Goal: Information Seeking & Learning: Understand process/instructions

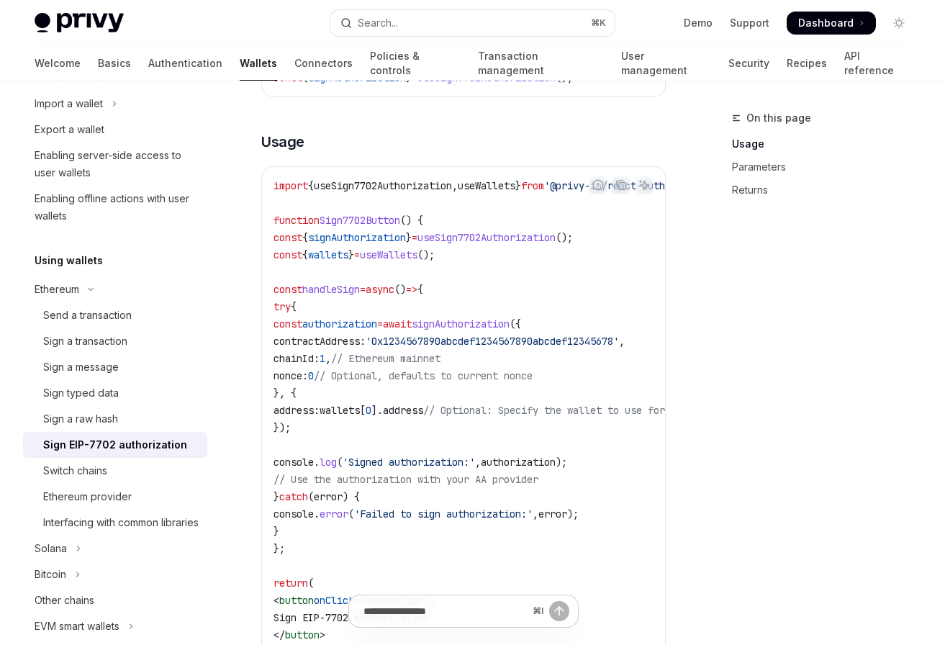
scroll to position [547, 0]
click at [476, 343] on span "'0x1234567890abcdef1234567890abcdef12345678'" at bounding box center [491, 338] width 253 height 13
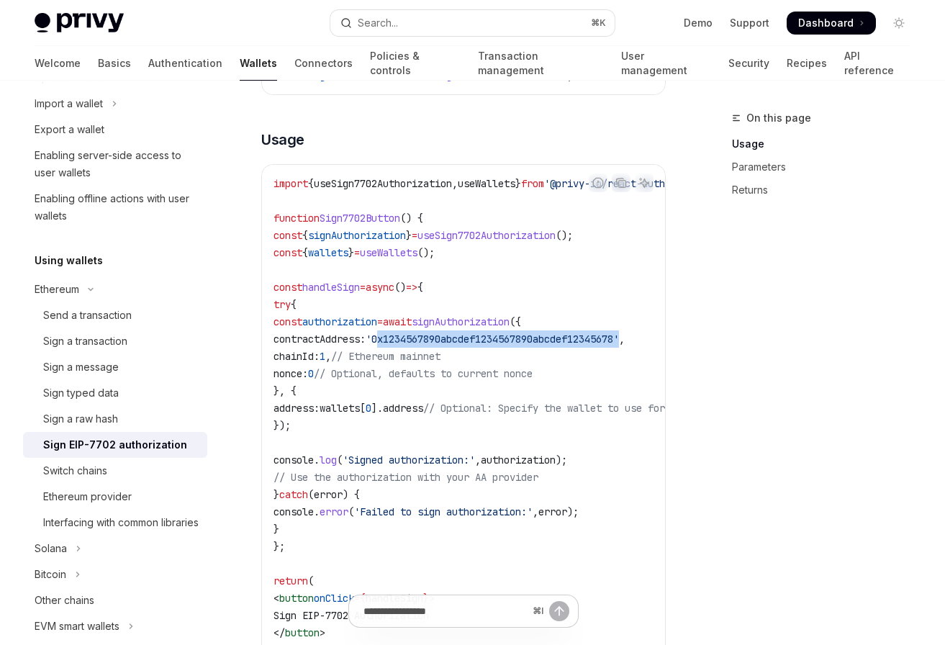
click at [477, 344] on span "'0x1234567890abcdef1234567890abcdef12345678'" at bounding box center [491, 338] width 253 height 13
click at [365, 342] on span "contractAddress:" at bounding box center [319, 338] width 92 height 13
click at [365, 345] on span "contractAddress:" at bounding box center [319, 338] width 92 height 13
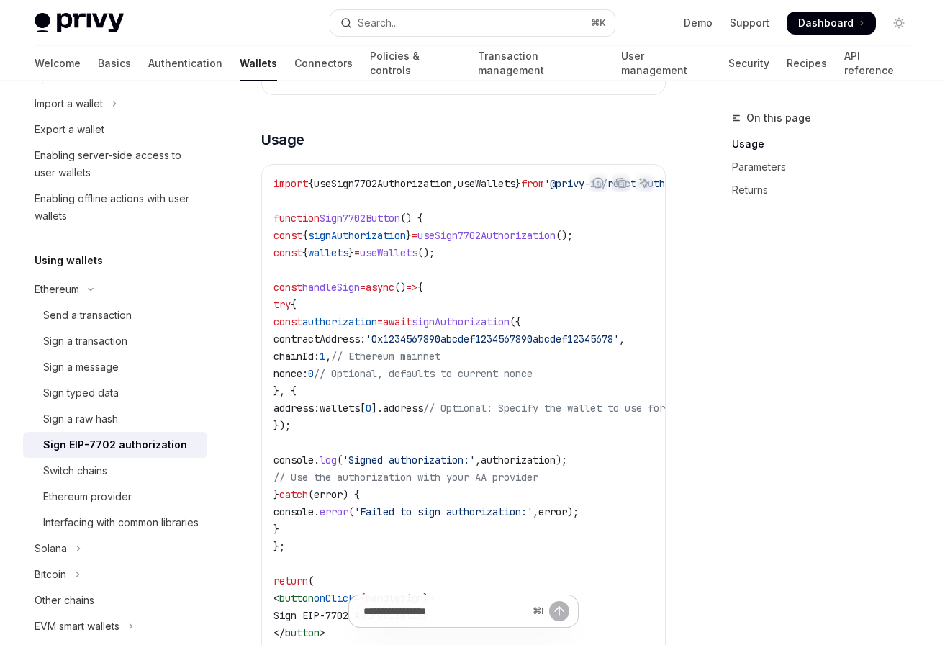
click at [365, 345] on span "contractAddress:" at bounding box center [319, 338] width 92 height 13
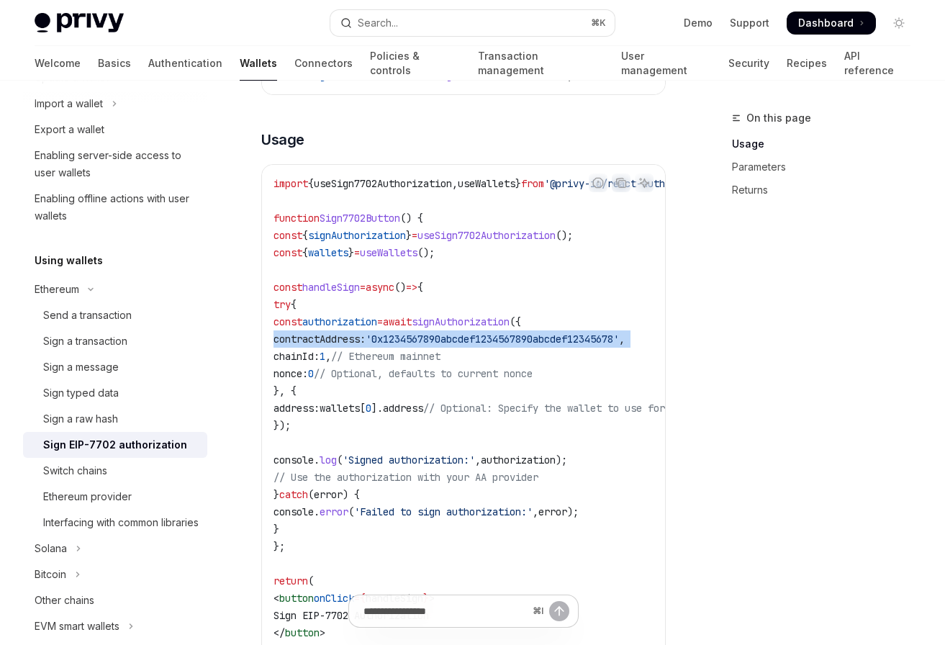
click at [365, 345] on span "contractAddress:" at bounding box center [319, 338] width 92 height 13
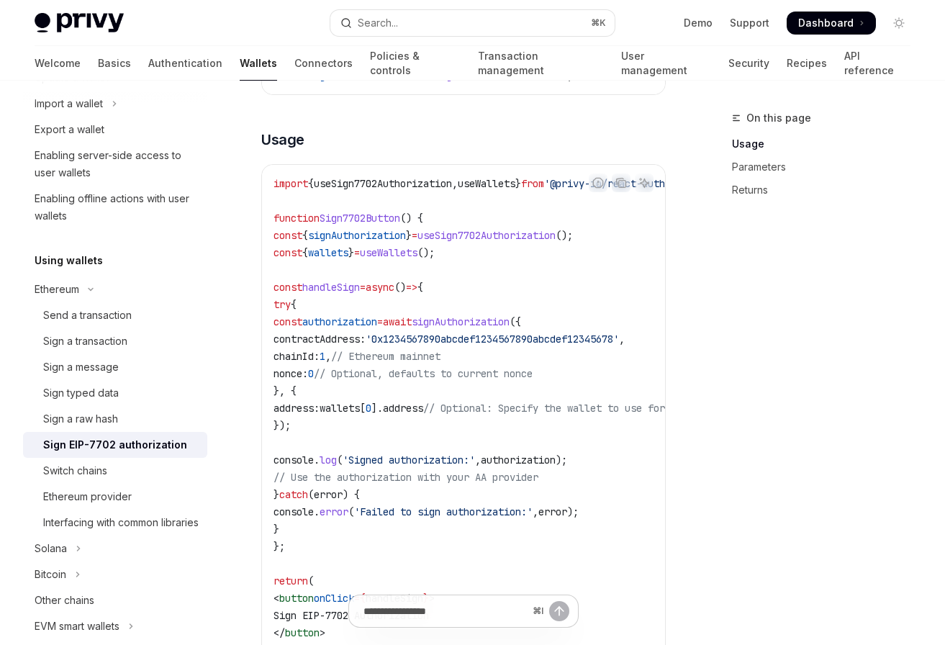
click at [319, 412] on span "address:" at bounding box center [296, 407] width 46 height 13
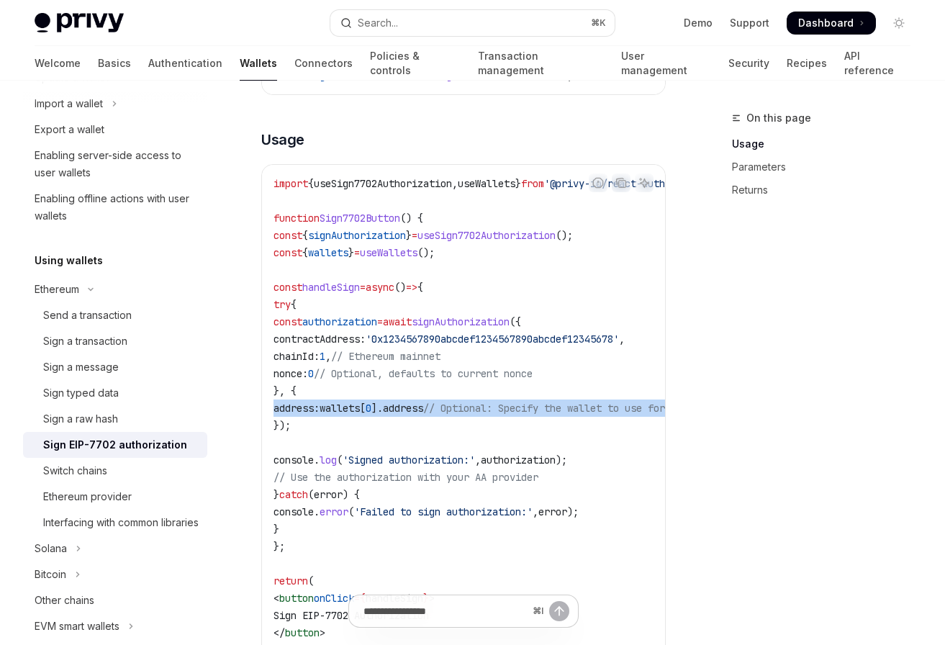
click at [319, 412] on span "address:" at bounding box center [296, 407] width 46 height 13
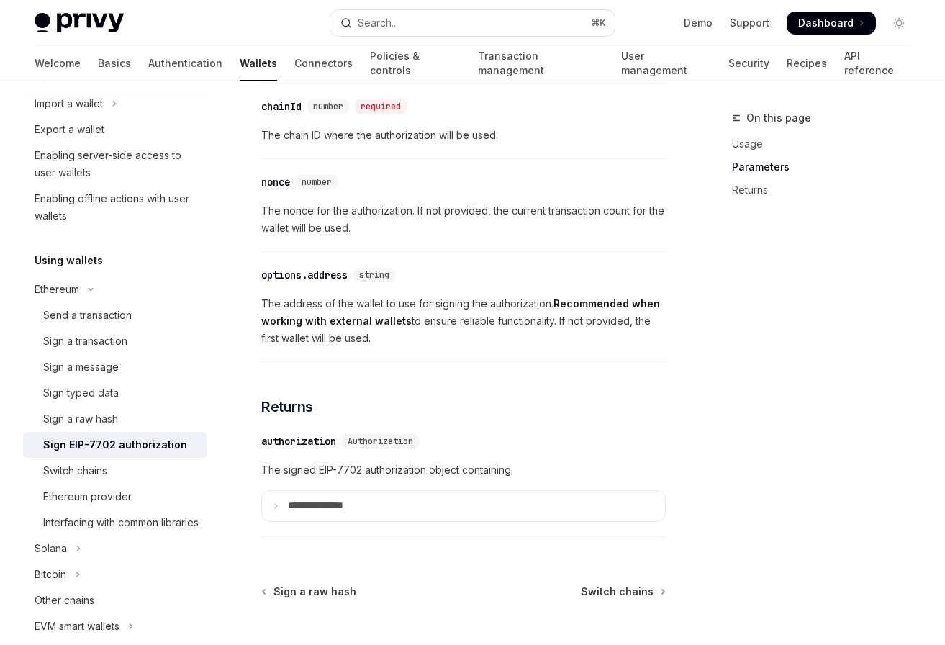
scroll to position [1142, 0]
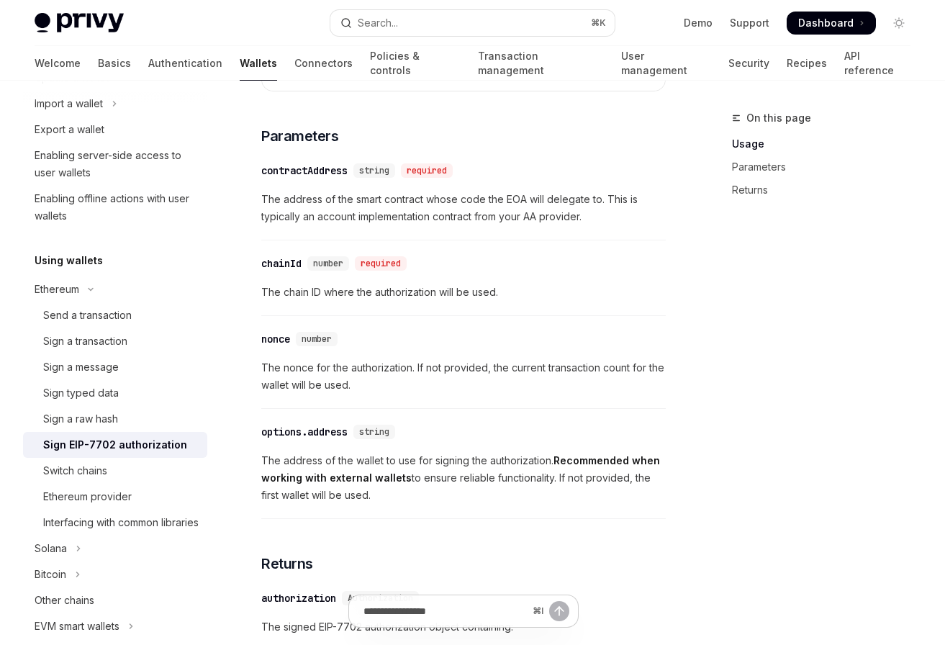
type textarea "*"
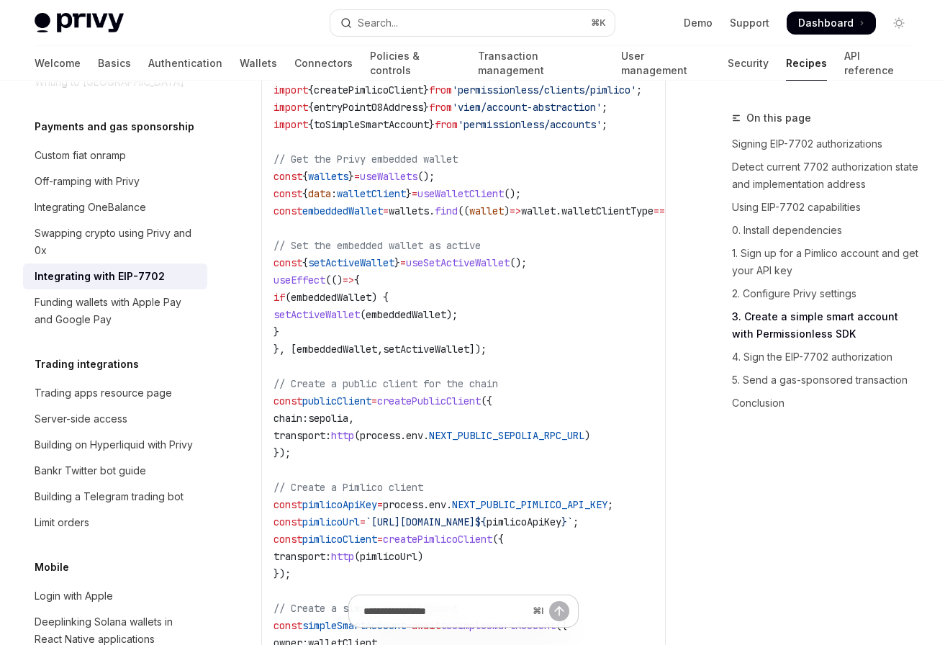
scroll to position [2554, 0]
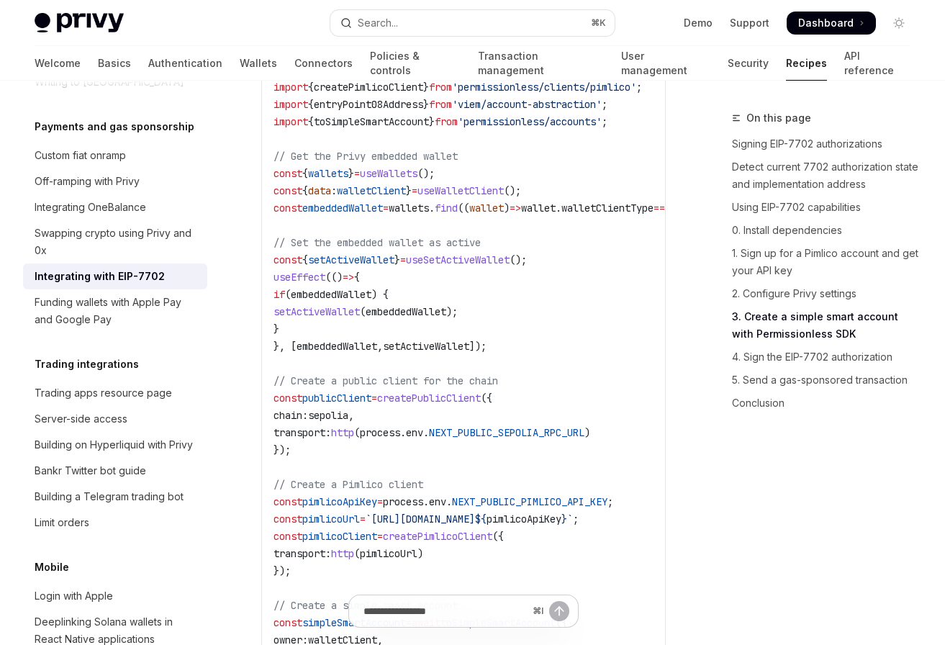
click at [515, 370] on code "import { usePrivy , useSign7702Authorization , useWallets } from '@privy-io/rea…" at bounding box center [517, 484] width 489 height 1019
drag, startPoint x: 515, startPoint y: 370, endPoint x: 409, endPoint y: 383, distance: 107.4
click at [409, 383] on code "import { usePrivy , useSign7702Authorization , useWallets } from '@privy-io/rea…" at bounding box center [517, 484] width 489 height 1019
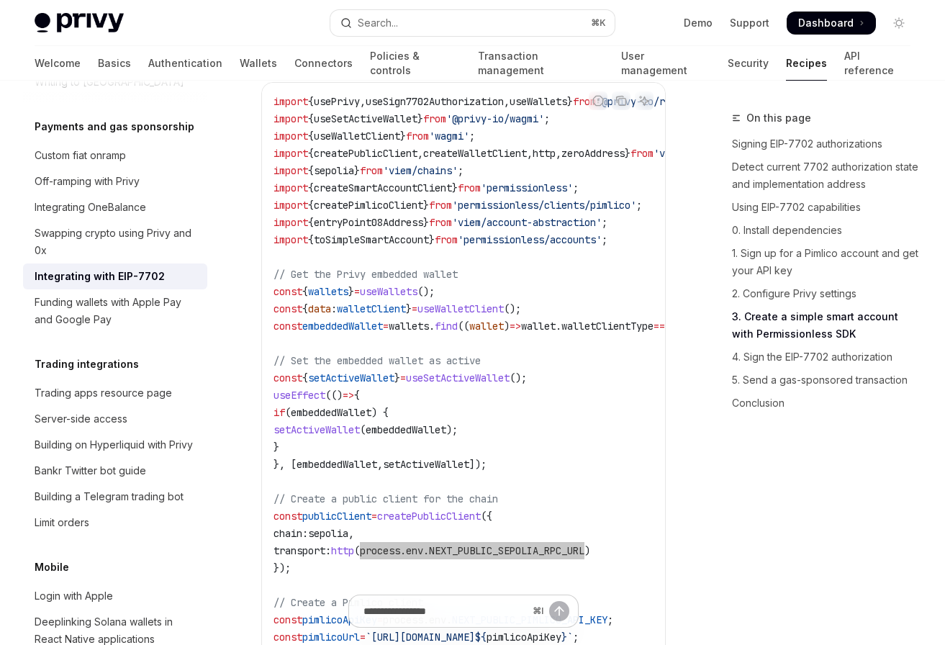
scroll to position [2450, 0]
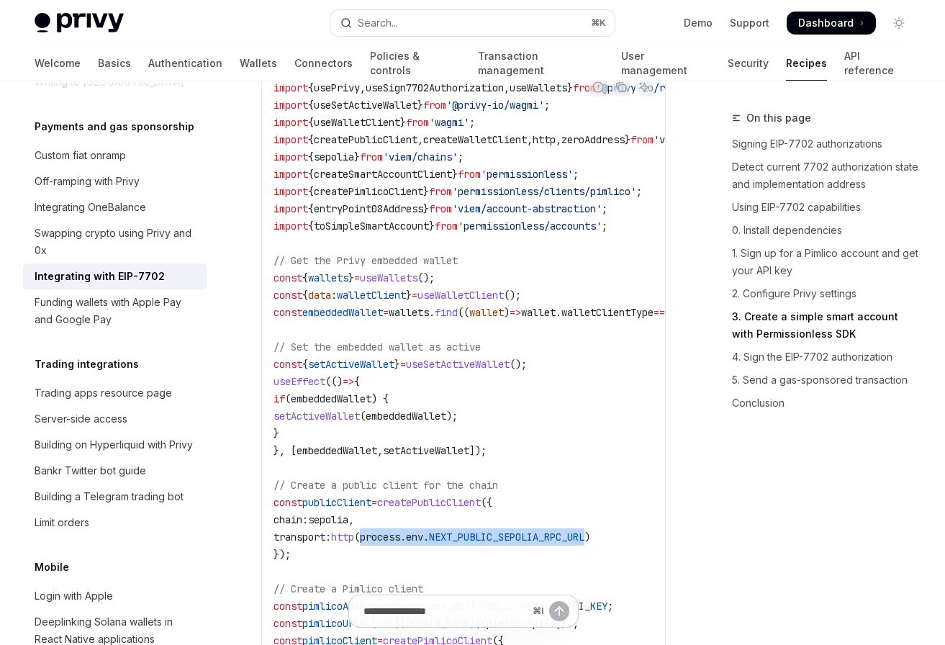
click at [461, 496] on span "createPublicClient" at bounding box center [429, 502] width 104 height 13
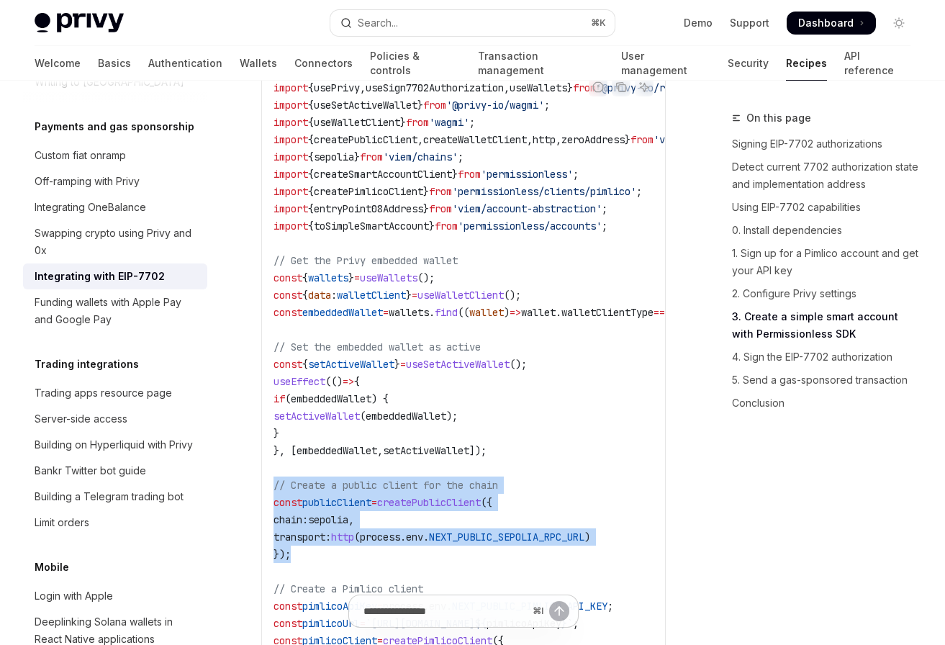
drag, startPoint x: 376, startPoint y: 494, endPoint x: 250, endPoint y: 428, distance: 141.9
click at [250, 428] on div "Payments and gas sponsorship Integrating with EIP-7702 OpenAI Open in ChatGPT O…" at bounding box center [328, 33] width 680 height 4746
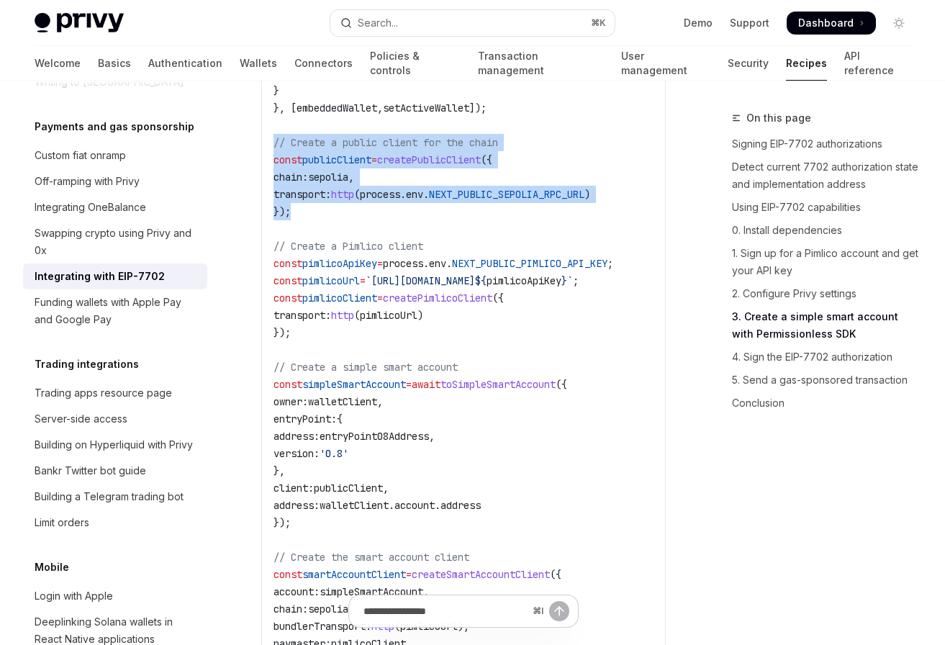
scroll to position [2789, 0]
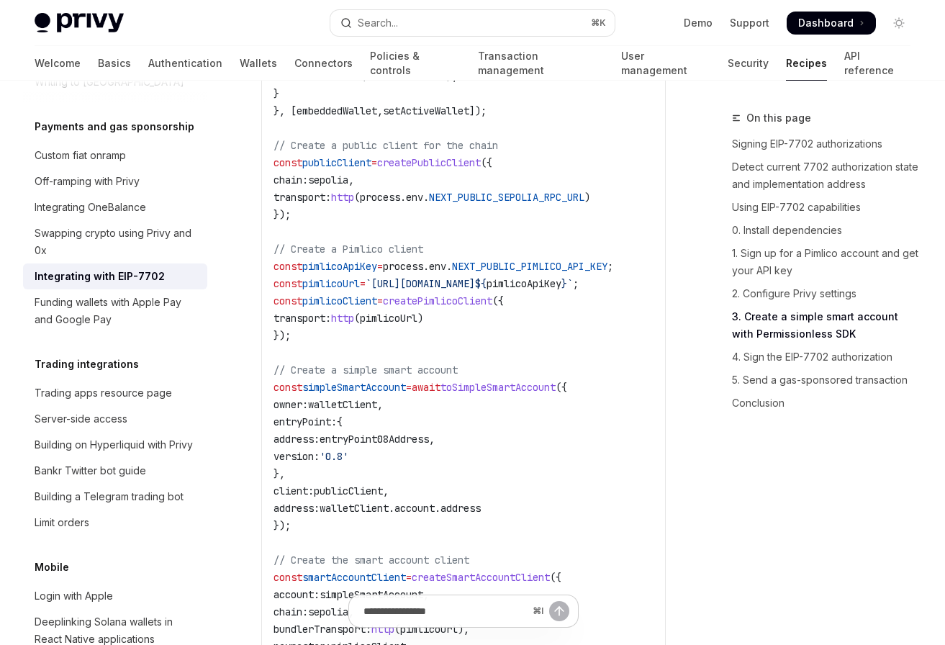
click at [492, 294] on span "createPimlicoClient" at bounding box center [437, 300] width 109 height 13
click at [541, 381] on span "toSimpleSmartAccount" at bounding box center [497, 387] width 115 height 13
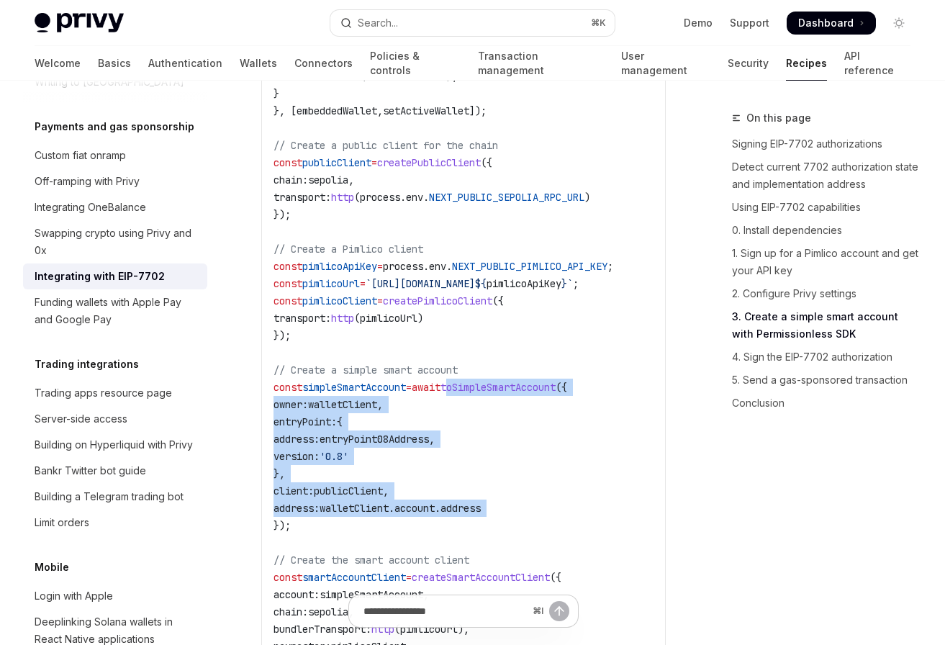
drag, startPoint x: 541, startPoint y: 327, endPoint x: 554, endPoint y: 445, distance: 118.0
click at [507, 458] on code "import { usePrivy , useSign7702Authorization , useWallets } from '@privy-io/rea…" at bounding box center [517, 249] width 489 height 1019
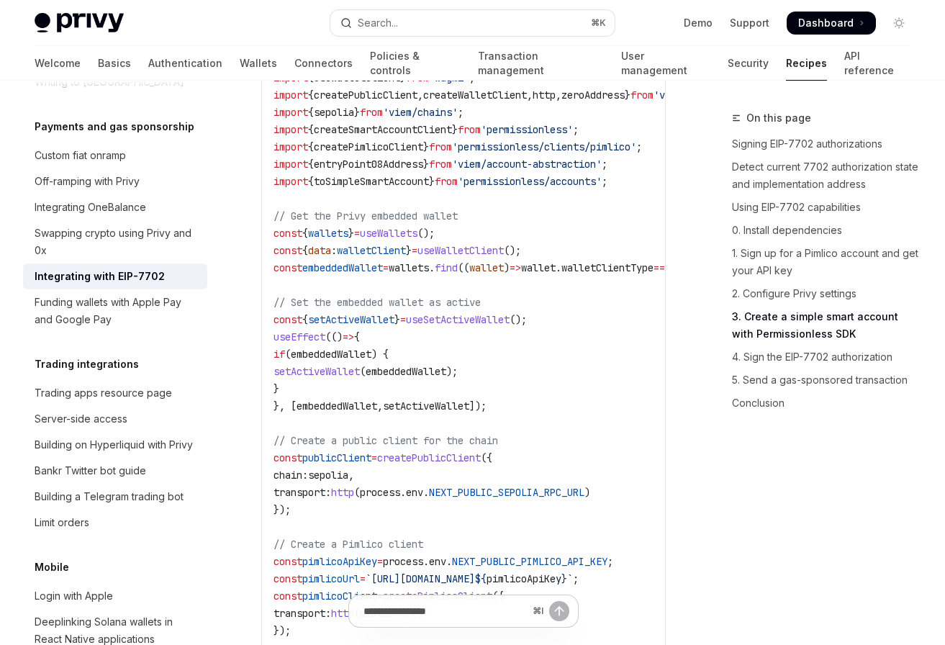
scroll to position [2498, 0]
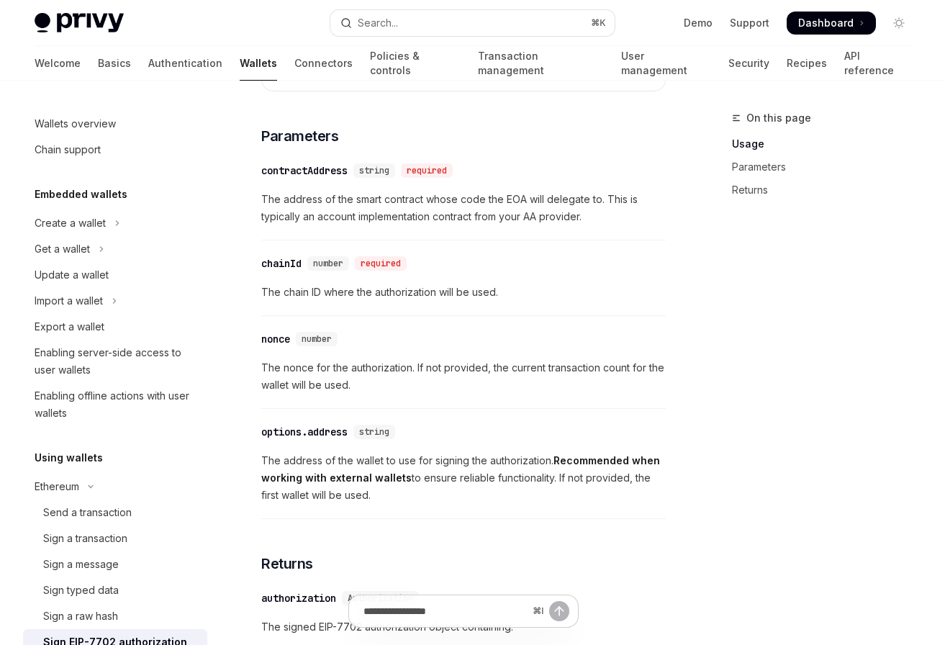
scroll to position [197, 0]
